Goal: Share content

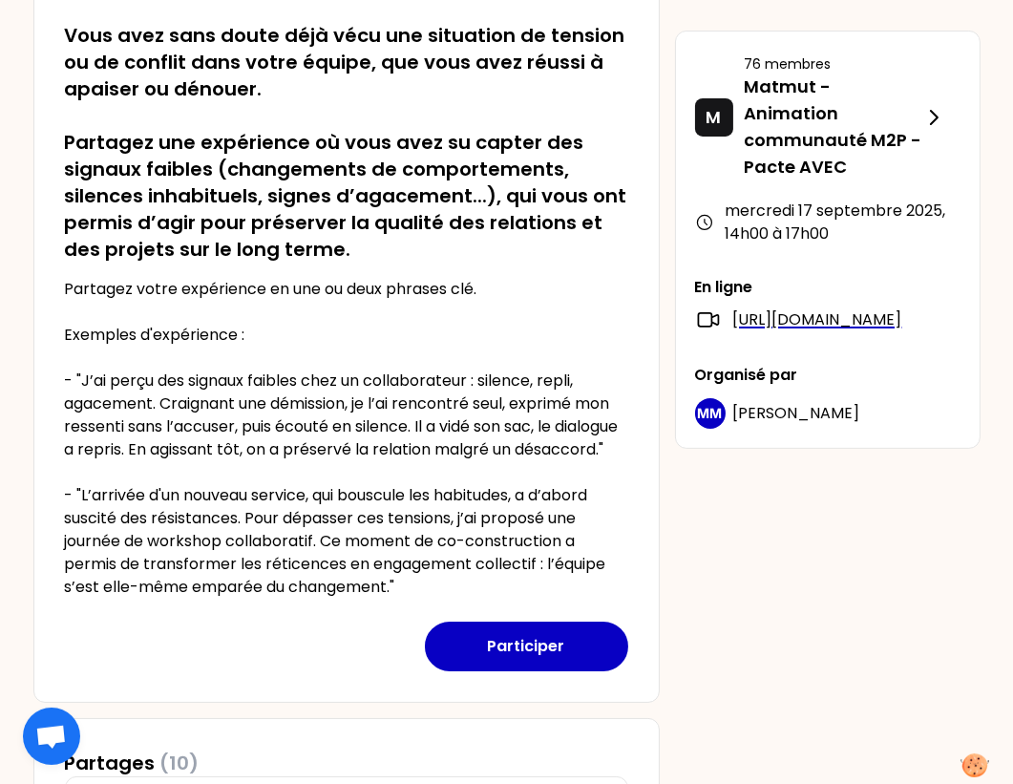
scroll to position [418, 0]
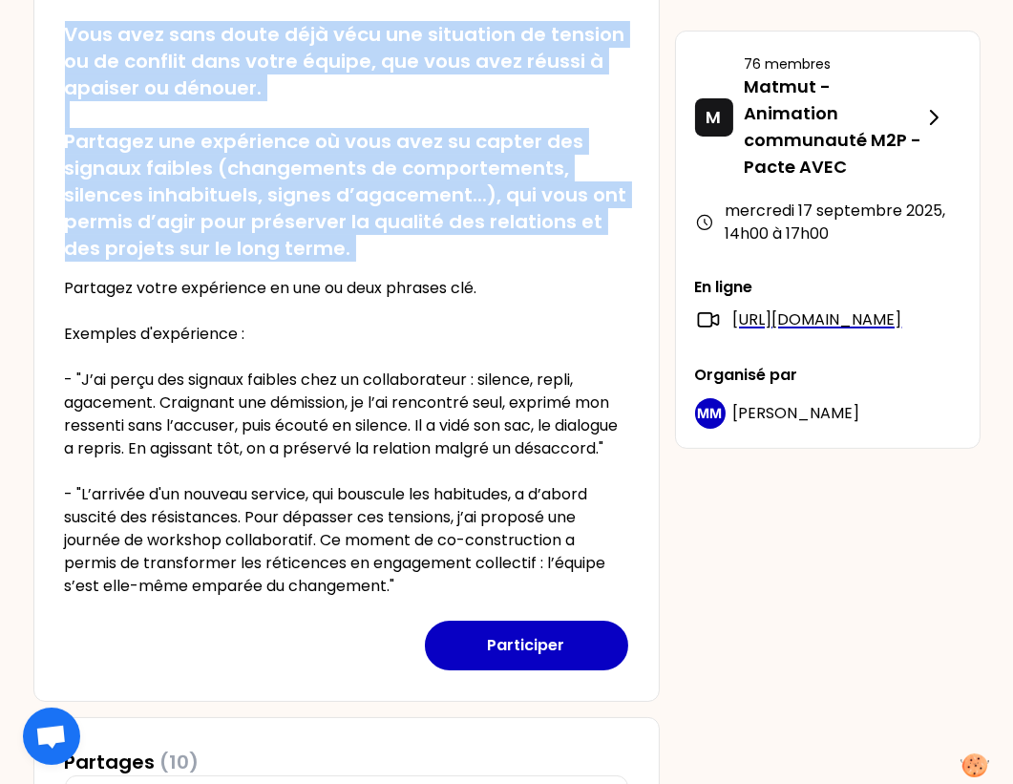
drag, startPoint x: 67, startPoint y: 32, endPoint x: 442, endPoint y: 262, distance: 440.0
click at [442, 262] on div "Vous avez sans doute déjà vécu une situation de tension ou de conflit dans votr…" at bounding box center [346, 302] width 563 height 592
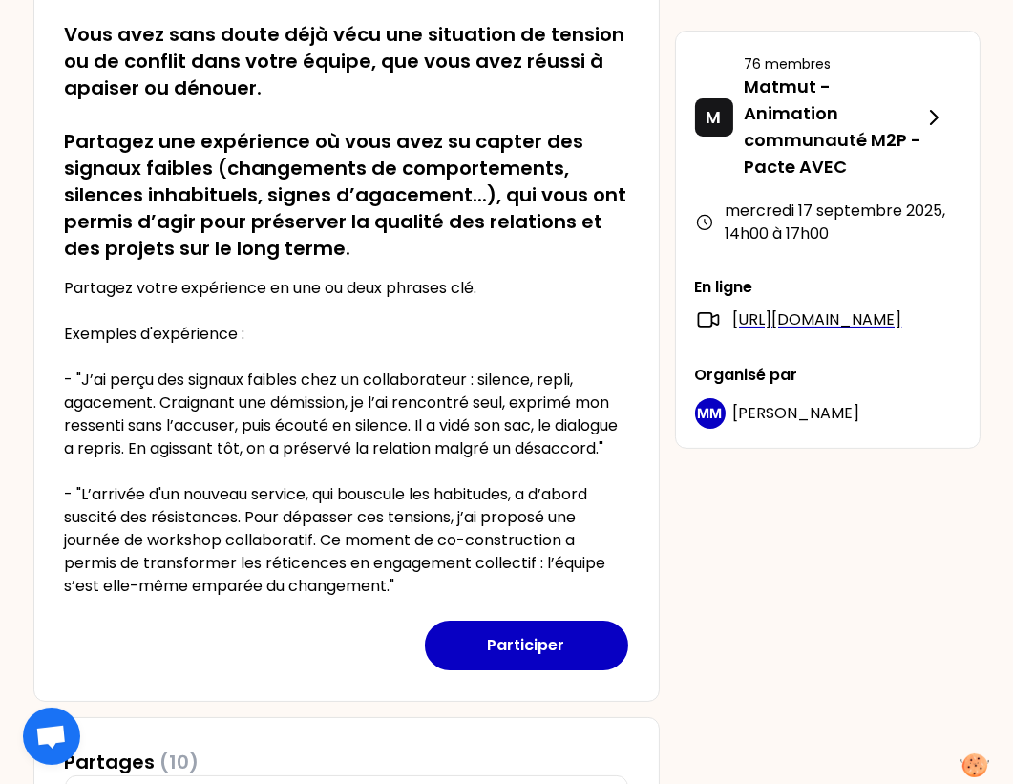
click at [72, 298] on p "Partagez votre expérience en une ou deux phrases clé. Exemples d'expérience : -…" at bounding box center [346, 437] width 563 height 321
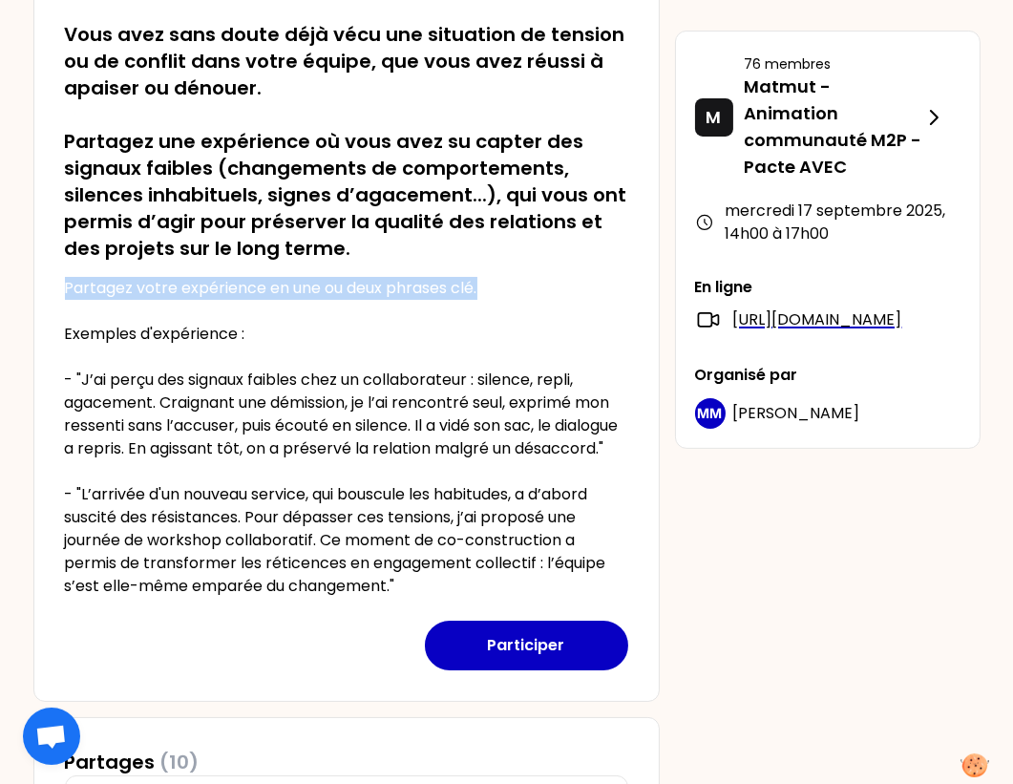
drag, startPoint x: 67, startPoint y: 284, endPoint x: 501, endPoint y: 282, distance: 434.3
click at [501, 282] on p "Partagez votre expérience en une ou deux phrases clé. Exemples d'expérience : -…" at bounding box center [346, 437] width 563 height 321
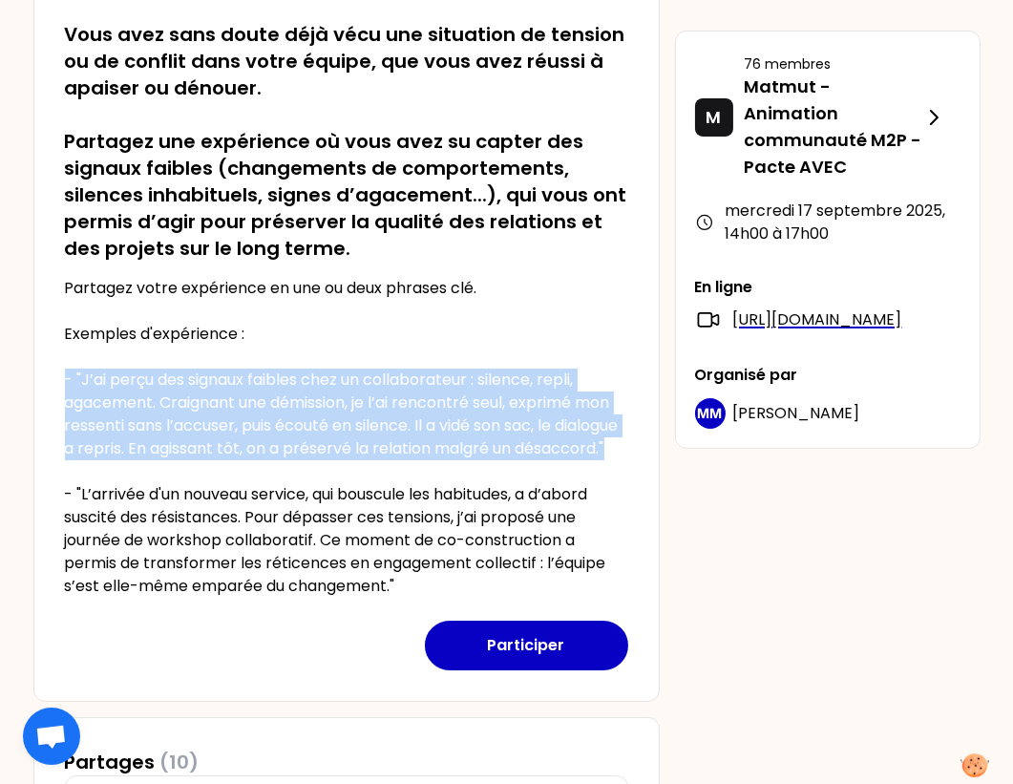
drag, startPoint x: 63, startPoint y: 372, endPoint x: 176, endPoint y: 463, distance: 144.6
click at [176, 463] on p "Partagez votre expérience en une ou deux phrases clé. Exemples d'expérience : -…" at bounding box center [346, 437] width 563 height 321
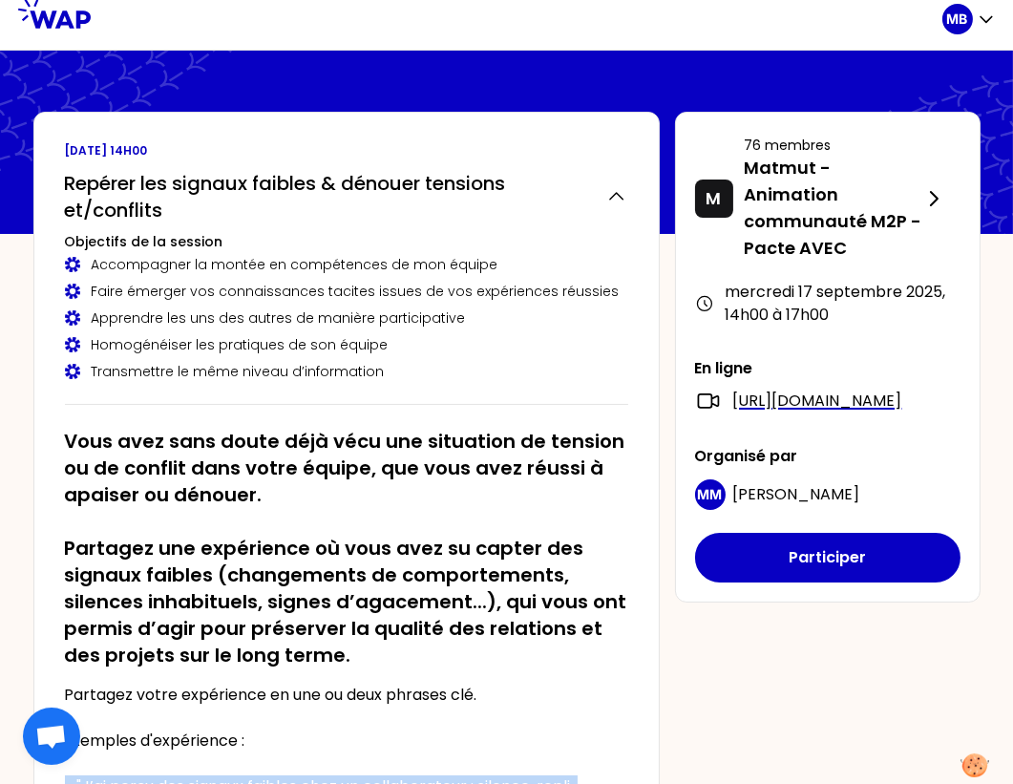
scroll to position [0, 0]
